Goal: Find specific page/section: Find specific page/section

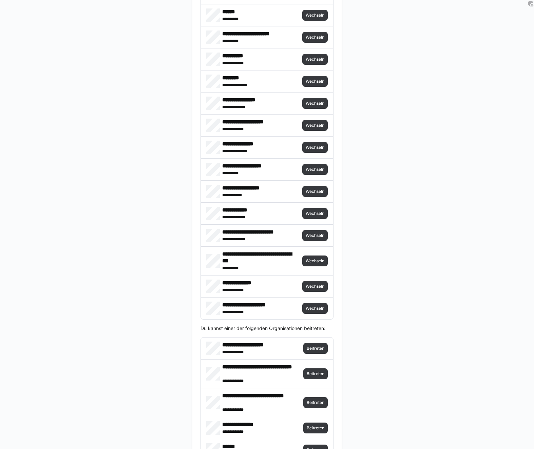
scroll to position [1563, 0]
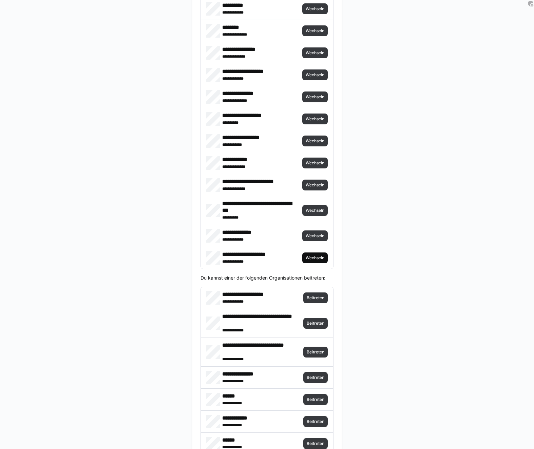
click at [314, 258] on span "Wechseln" at bounding box center [315, 257] width 20 height 5
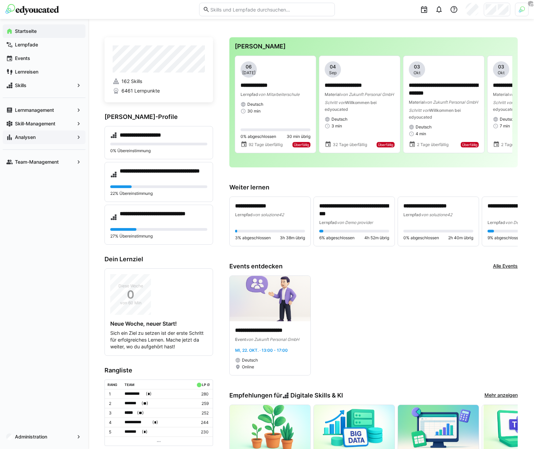
click at [42, 134] on span "Analysen" at bounding box center [44, 137] width 60 height 7
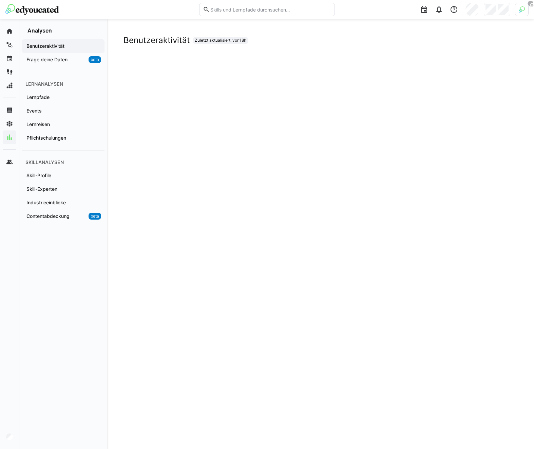
click at [133, 31] on div "Benutzeraktivität Zuletzt aktualisiert: vor 18h" at bounding box center [320, 234] width 427 height 430
click at [51, 113] on span "Events" at bounding box center [63, 111] width 76 height 7
